Goal: Task Accomplishment & Management: Use online tool/utility

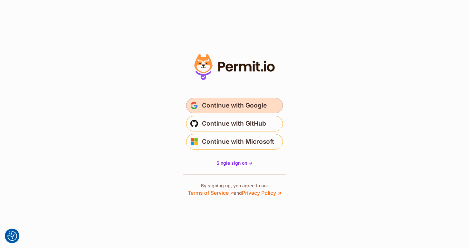
click at [244, 105] on span "Continue with Google" at bounding box center [234, 105] width 65 height 10
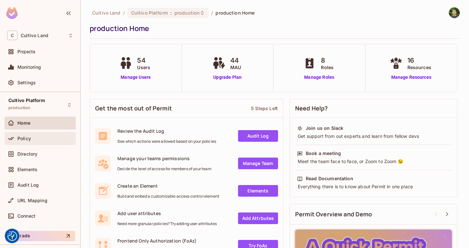
click at [25, 137] on span "Policy" at bounding box center [24, 138] width 14 height 5
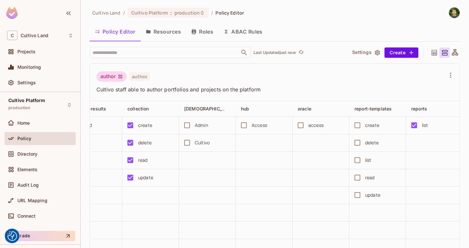
scroll to position [0, 74]
